Goal: Information Seeking & Learning: Check status

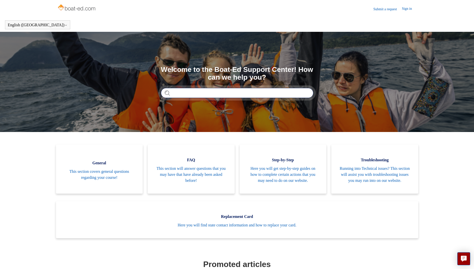
click at [191, 93] on input "Search" at bounding box center [237, 93] width 153 height 10
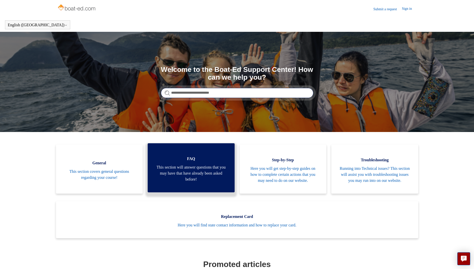
type input "**********"
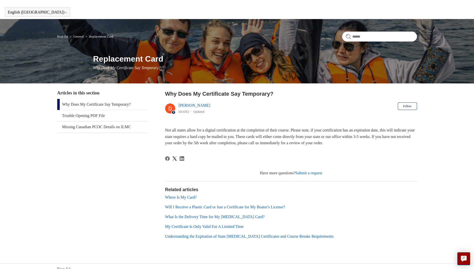
scroll to position [18, 0]
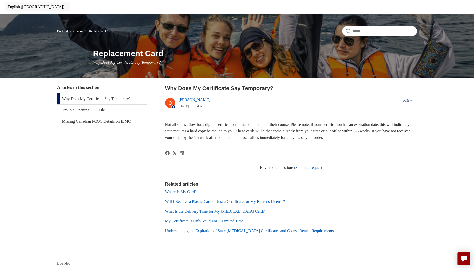
click at [243, 211] on link "What Is the Delivery Time for My [MEDICAL_DATA] Card?" at bounding box center [215, 211] width 100 height 4
